Goal: Task Accomplishment & Management: Manage account settings

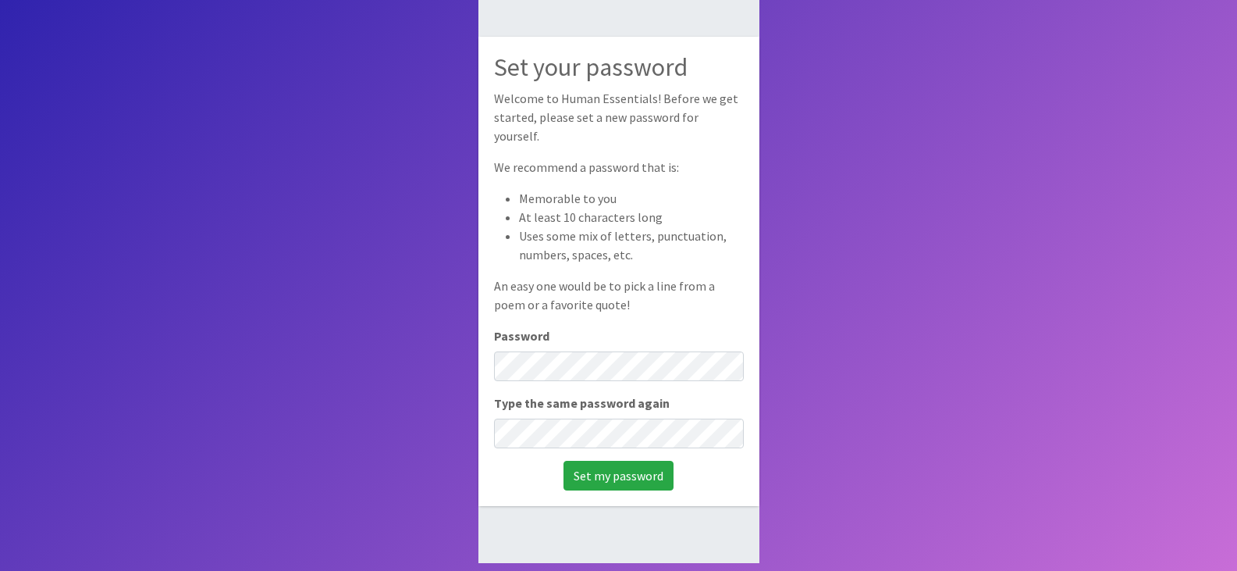
scroll to position [105, 0]
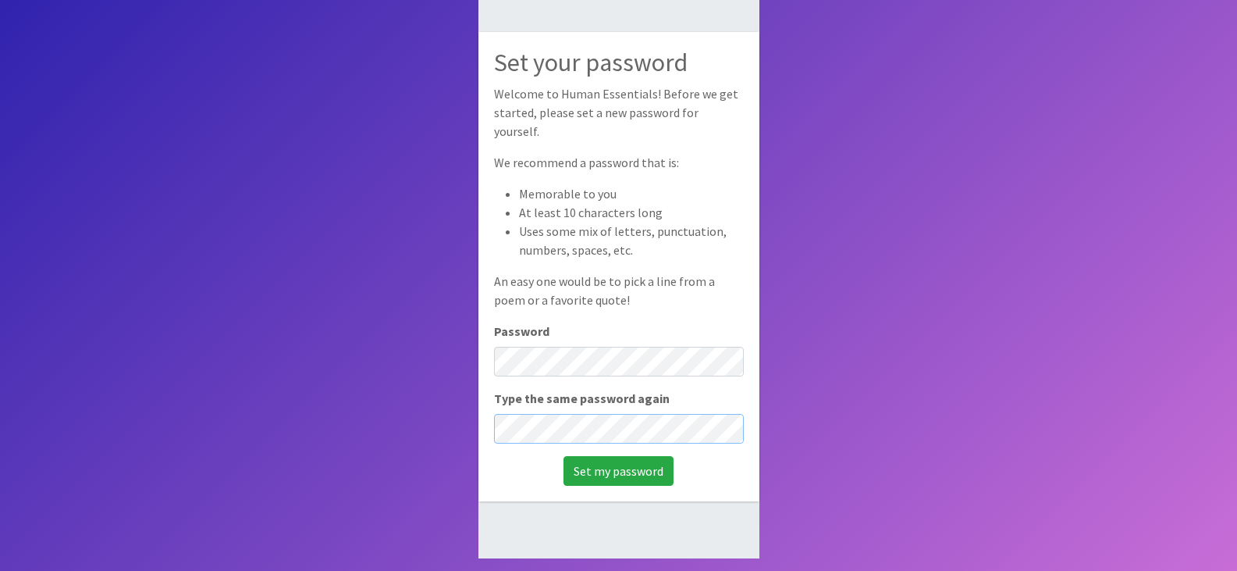
click at [564, 456] on input "Set my password" at bounding box center [619, 471] width 110 height 30
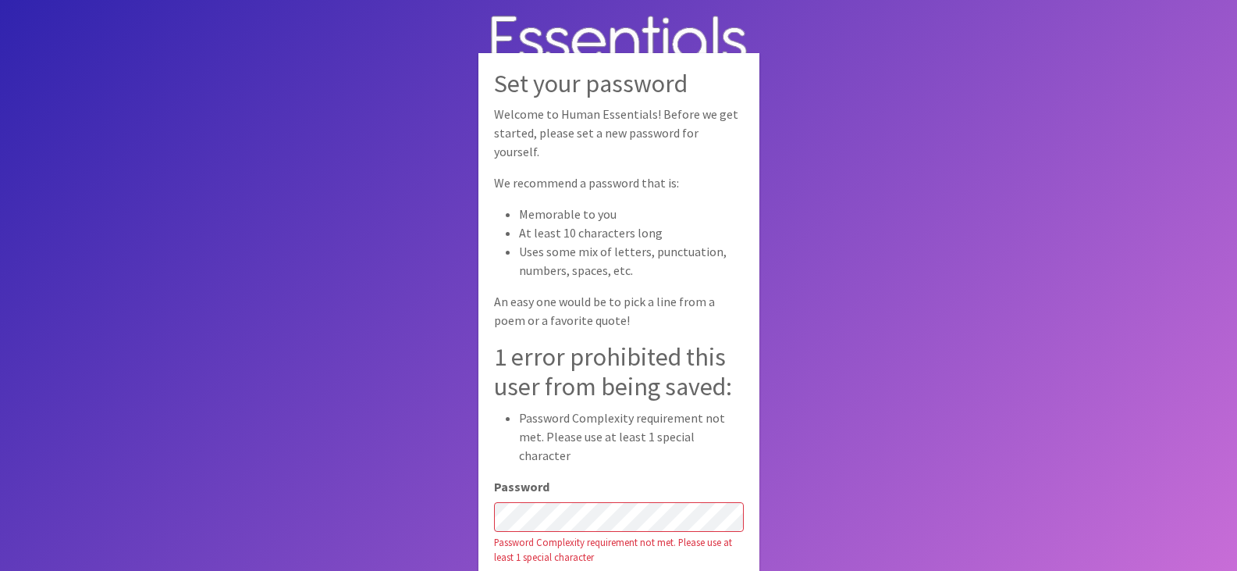
drag, startPoint x: 988, startPoint y: 451, endPoint x: 986, endPoint y: 427, distance: 24.3
click at [989, 450] on body "Set your password Welcome to Human Essentials! Before we get started, please se…" at bounding box center [618, 337] width 1237 height 675
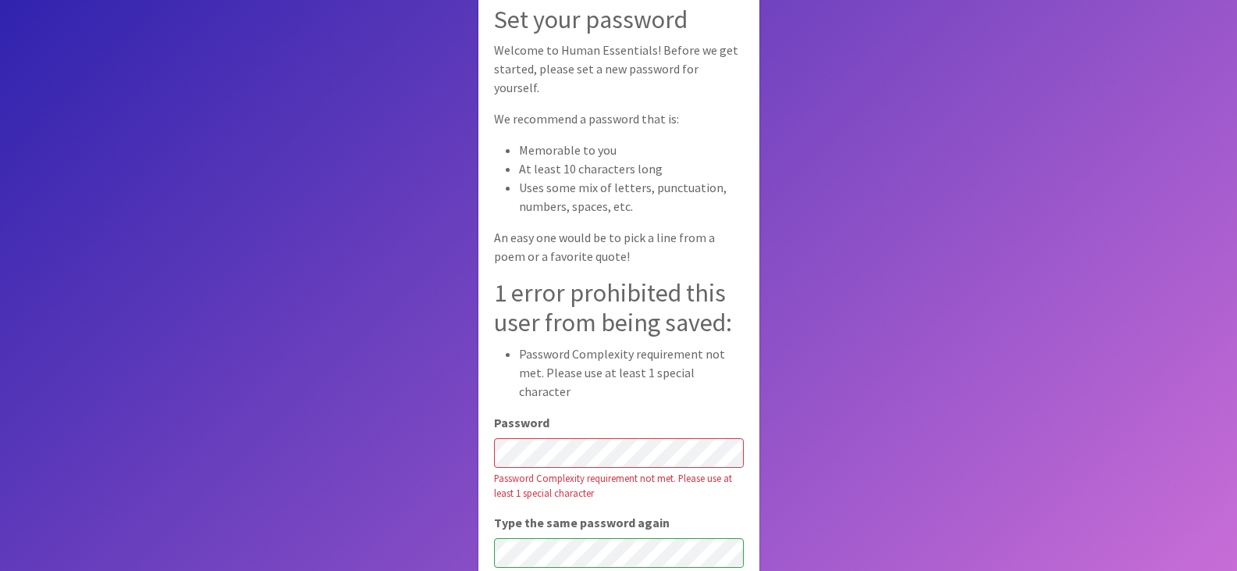
scroll to position [112, 0]
